Goal: Find specific fact: Find specific fact

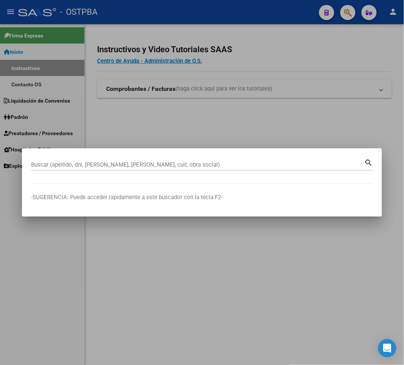
click at [192, 161] on div "Buscar (apellido, dni, [PERSON_NAME], [PERSON_NAME], cuit, obra social)" at bounding box center [197, 164] width 333 height 11
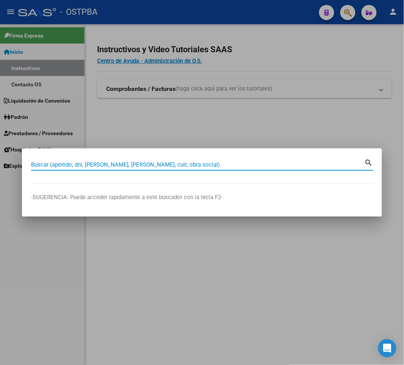
paste input "20 30183799"
click at [41, 165] on input "20 30183799" at bounding box center [197, 164] width 333 height 7
click at [68, 162] on input "2030183799" at bounding box center [197, 164] width 333 height 7
type input "20301837993"
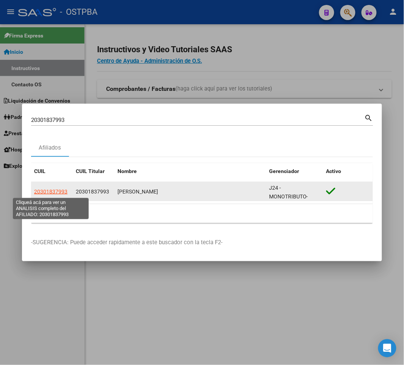
click at [46, 192] on span "20301837993" at bounding box center [50, 192] width 33 height 6
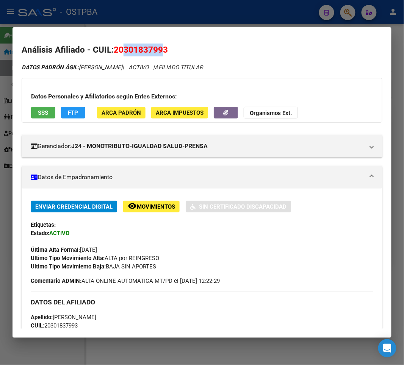
drag, startPoint x: 122, startPoint y: 50, endPoint x: 165, endPoint y: 47, distance: 43.3
click at [165, 47] on span "20301837993" at bounding box center [141, 50] width 54 height 10
copy span "30183799"
click at [138, 52] on span "20301837993" at bounding box center [141, 50] width 54 height 10
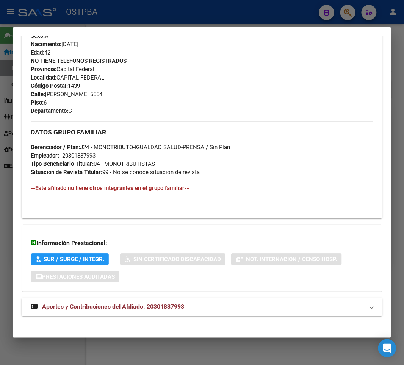
scroll to position [346, 0]
